Goal: Information Seeking & Learning: Learn about a topic

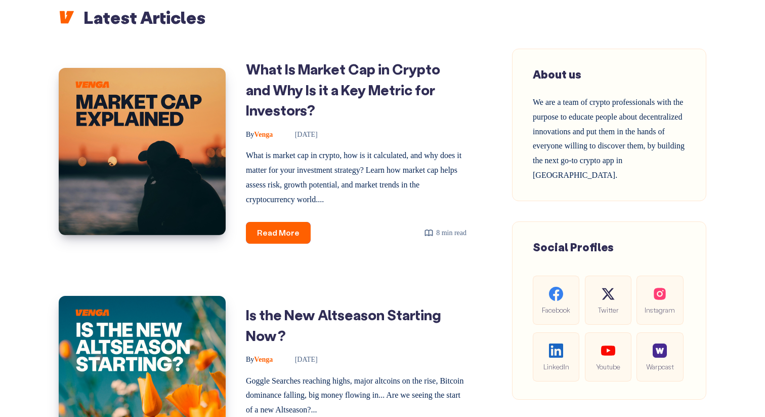
scroll to position [386, 0]
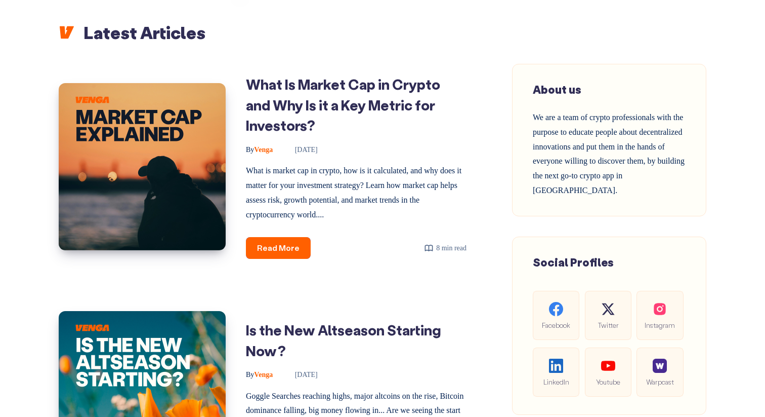
click at [335, 106] on link "What Is Market Cap in Crypto and Why Is it a Key Metric for Investors?" at bounding box center [343, 104] width 194 height 59
